Goal: Information Seeking & Learning: Learn about a topic

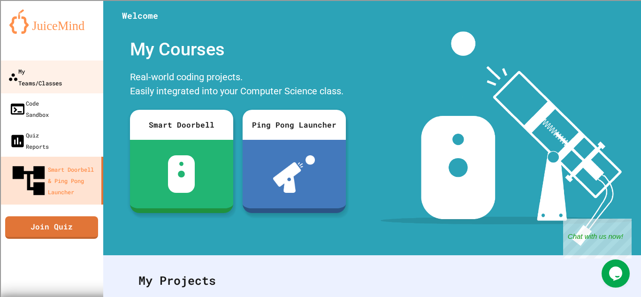
click at [46, 72] on div "My Teams/Classes" at bounding box center [35, 76] width 54 height 23
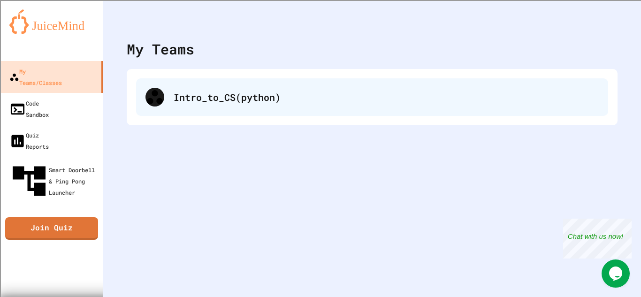
click at [259, 96] on div "Intro_to_CS(python)" at bounding box center [386, 97] width 425 height 14
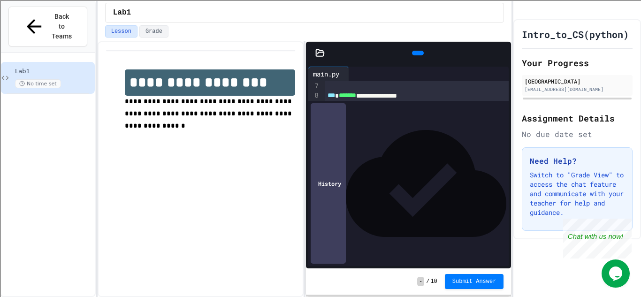
scroll to position [66, 0]
click at [421, 55] on icon at bounding box center [423, 58] width 5 height 7
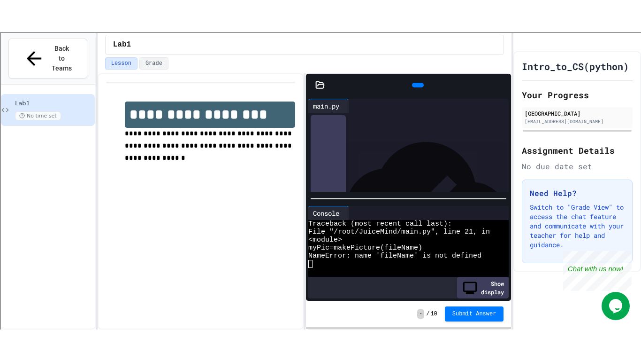
scroll to position [85, 0]
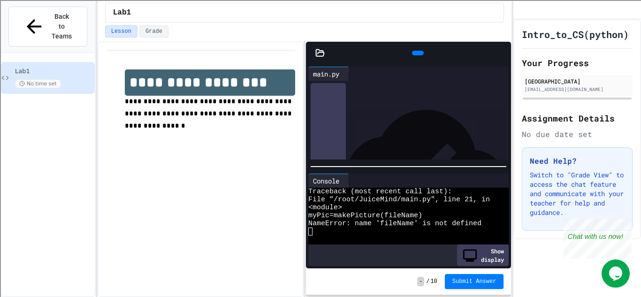
click at [502, 53] on icon at bounding box center [502, 53] width 0 height 0
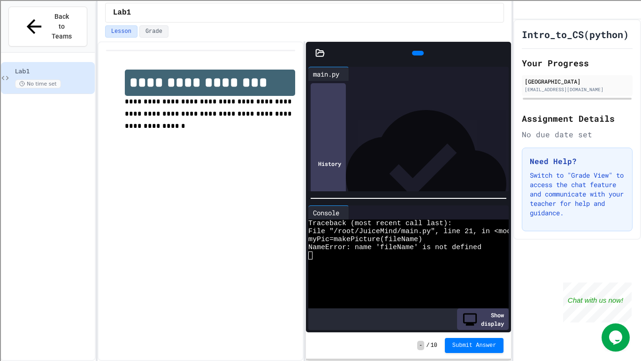
scroll to position [168, 0]
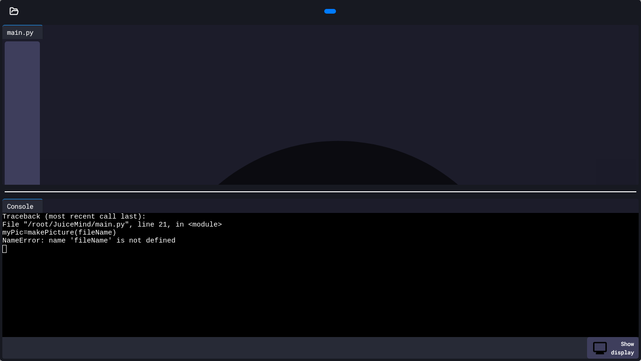
drag, startPoint x: 149, startPoint y: 141, endPoint x: 23, endPoint y: 61, distance: 149.0
click at [23, 61] on div "**********" at bounding box center [329, 96] width 621 height 450
click at [164, 167] on div "History" at bounding box center [320, 339] width 637 height 601
click at [159, 150] on div at bounding box center [329, 148] width 621 height 9
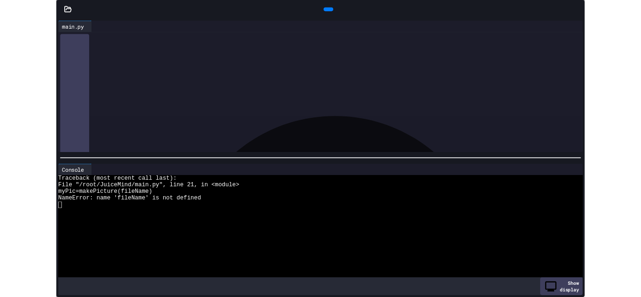
scroll to position [144, 0]
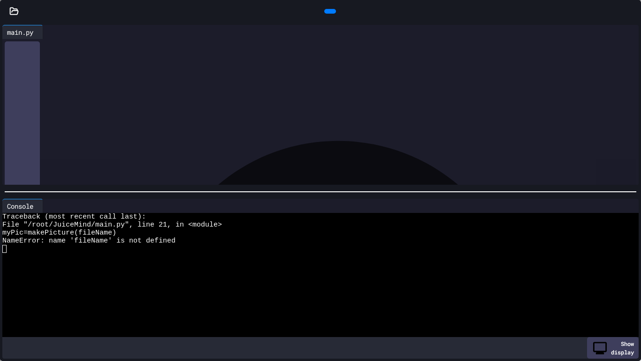
drag, startPoint x: 159, startPoint y: 150, endPoint x: 21, endPoint y: 79, distance: 155.2
click at [21, 79] on div "**********" at bounding box center [329, 157] width 621 height 525
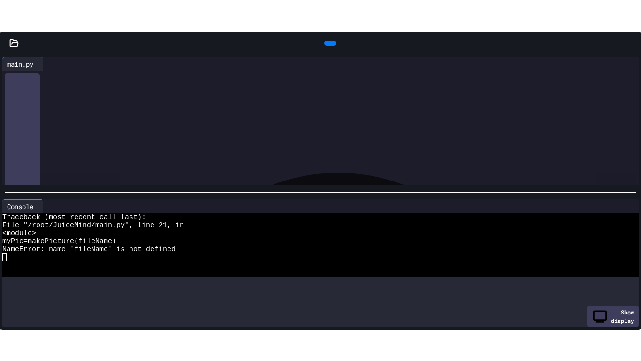
scroll to position [154, 0]
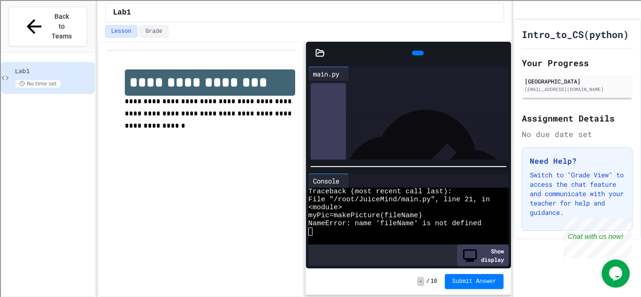
click at [502, 60] on div at bounding box center [506, 53] width 9 height 14
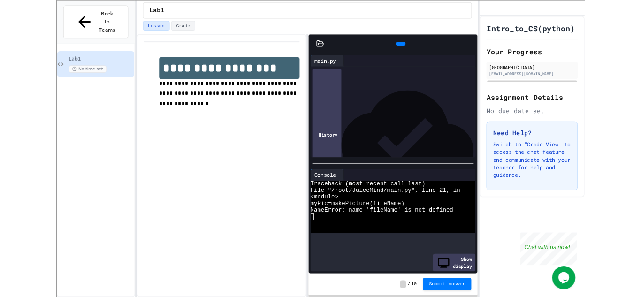
scroll to position [144, 0]
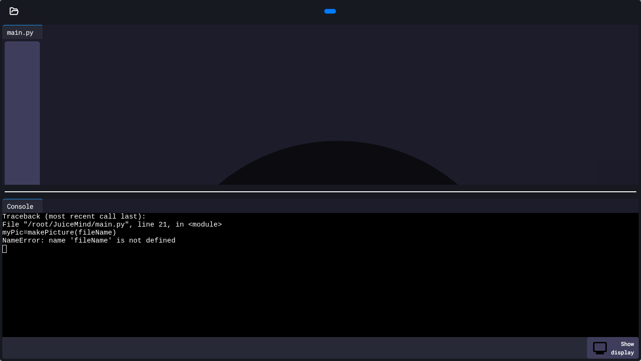
click at [154, 89] on div "**********" at bounding box center [329, 87] width 621 height 9
click at [331, 10] on div at bounding box center [330, 11] width 12 height 5
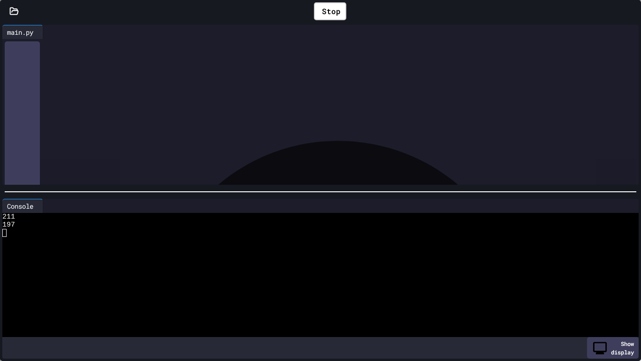
click at [11, 10] on icon at bounding box center [13, 11] width 9 height 9
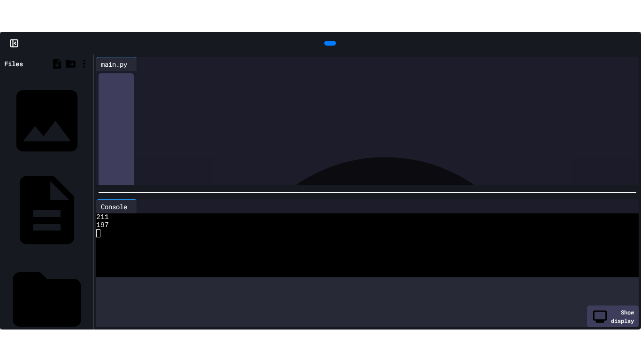
scroll to position [238, 0]
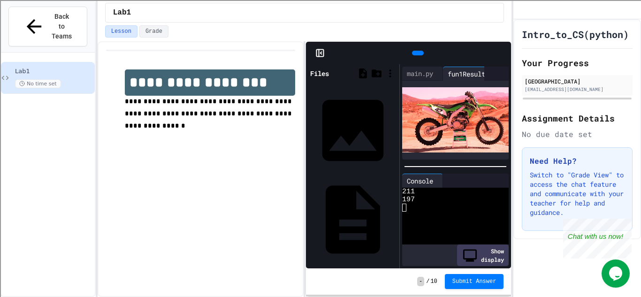
click at [502, 53] on icon at bounding box center [502, 53] width 0 height 0
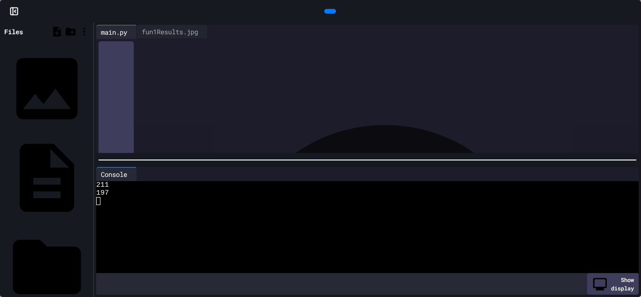
scroll to position [101, 0]
